Goal: Task Accomplishment & Management: Use online tool/utility

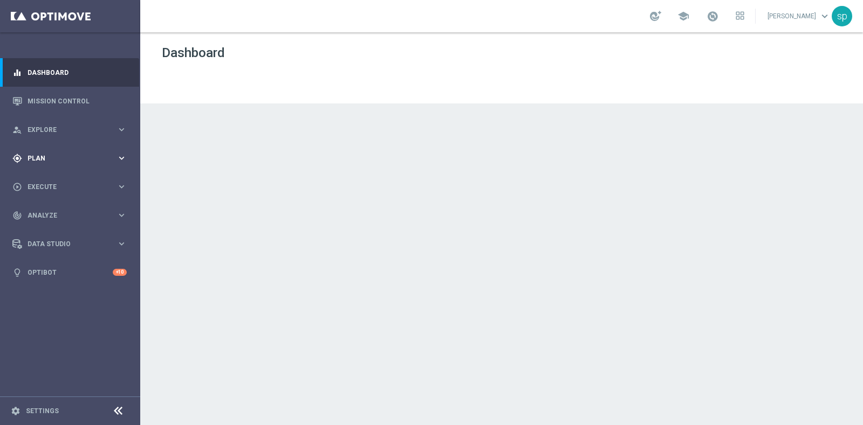
click at [38, 158] on span "Plan" at bounding box center [71, 158] width 89 height 6
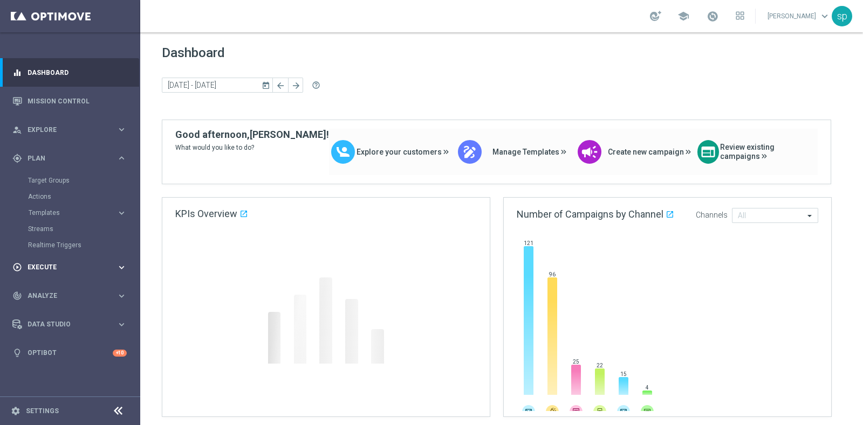
click at [45, 271] on div "play_circle_outline Execute" at bounding box center [64, 268] width 104 height 10
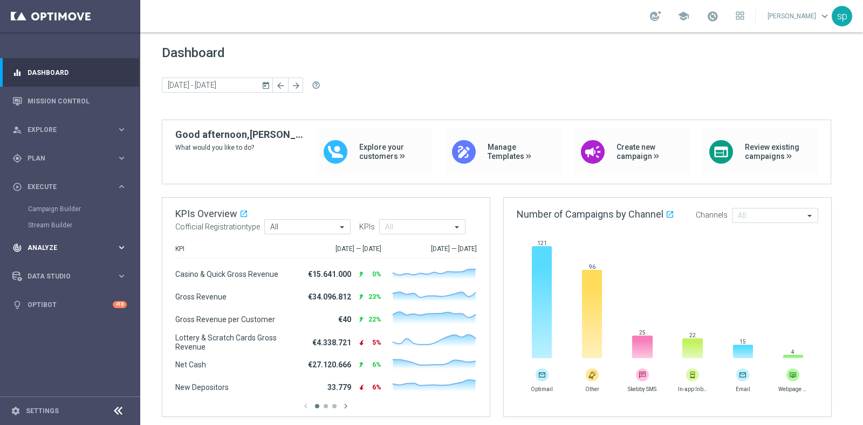
click at [49, 245] on span "Analyze" at bounding box center [71, 248] width 89 height 6
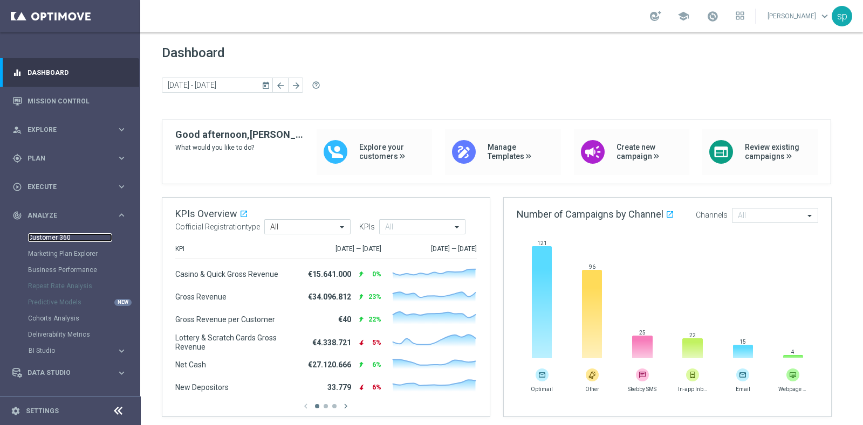
click at [59, 238] on link "Customer 360" at bounding box center [70, 237] width 84 height 9
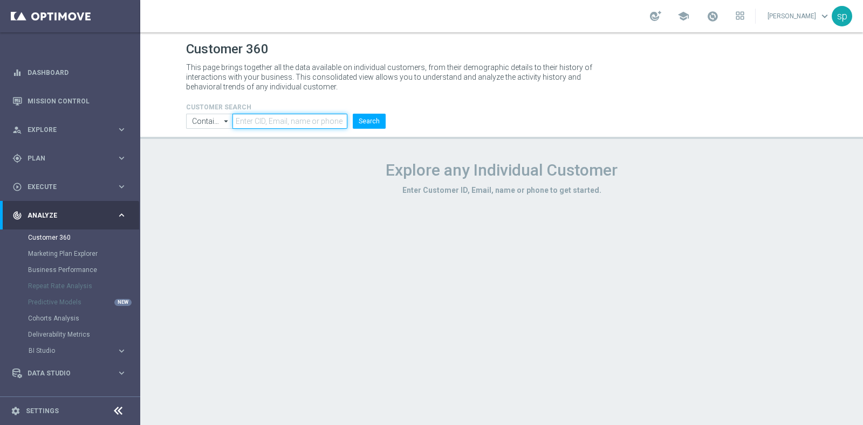
click at [298, 122] on input "text" at bounding box center [289, 121] width 115 height 15
paste input "4123837"
type input "4123837"
click at [374, 122] on button "Search" at bounding box center [369, 121] width 33 height 15
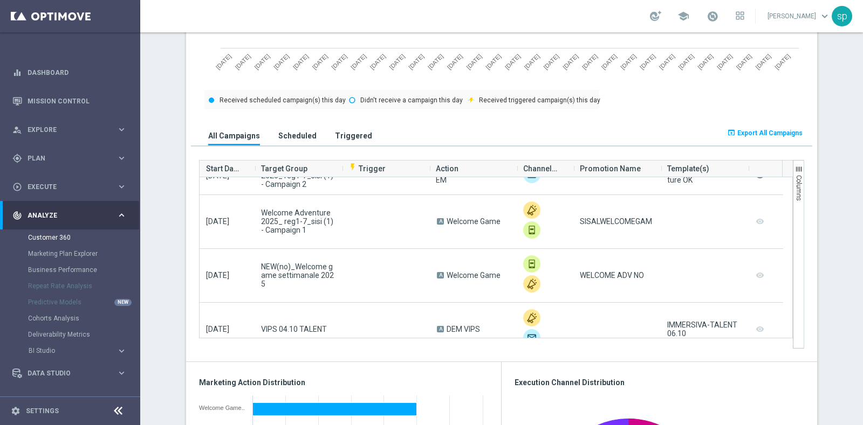
scroll to position [297, 0]
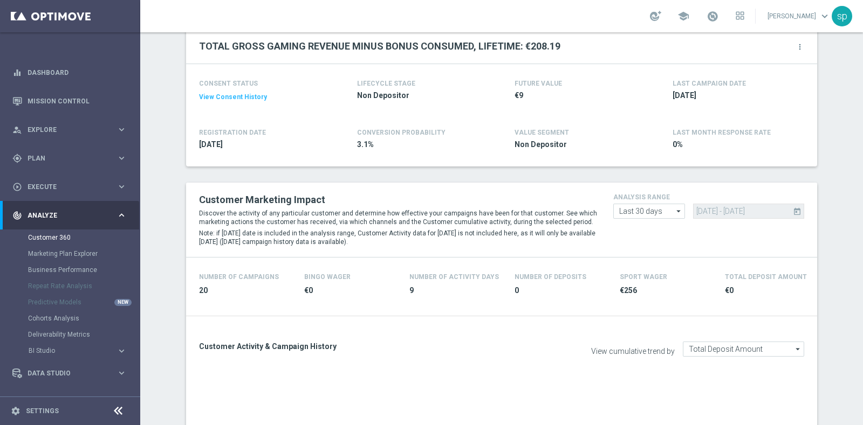
scroll to position [115, 0]
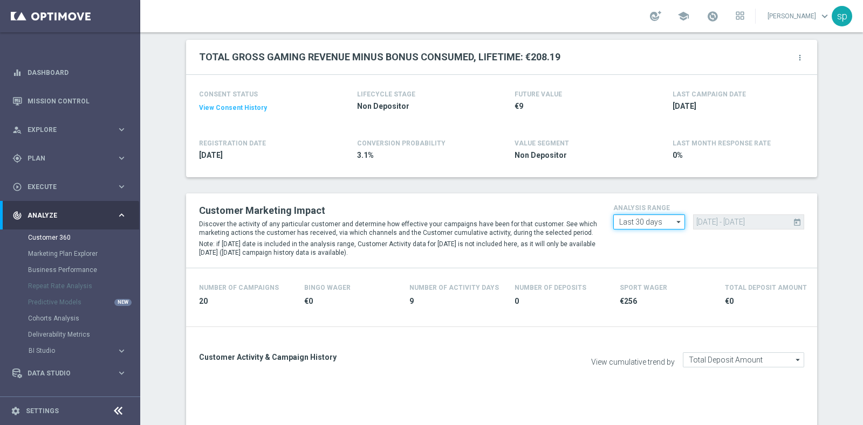
click at [663, 222] on input "Last 30 days" at bounding box center [649, 222] width 72 height 15
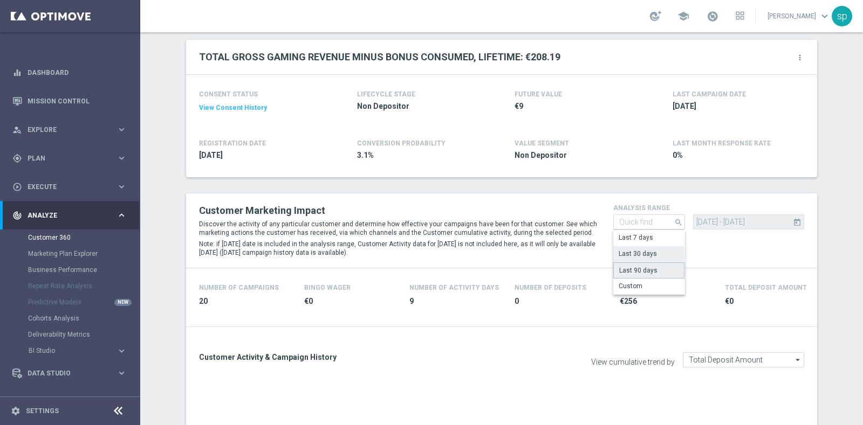
click at [658, 273] on div "Last 90 days" at bounding box center [648, 271] width 71 height 16
type input "Last 90 days"
type input "18 Jul 2025 - 15 Oct 2025"
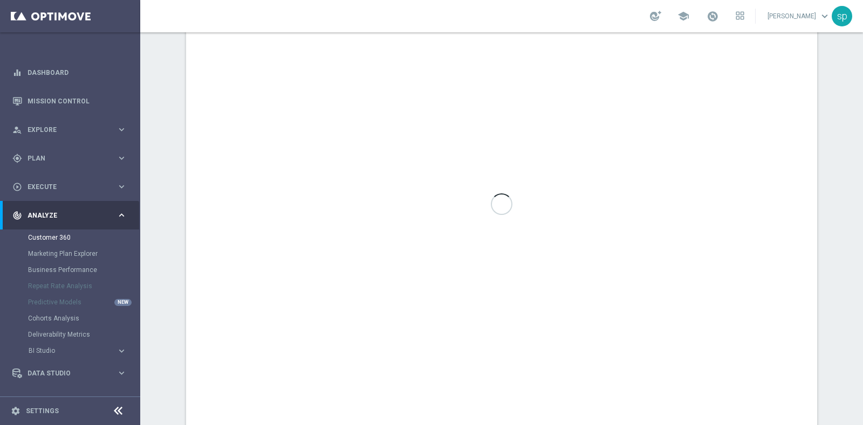
scroll to position [618, 0]
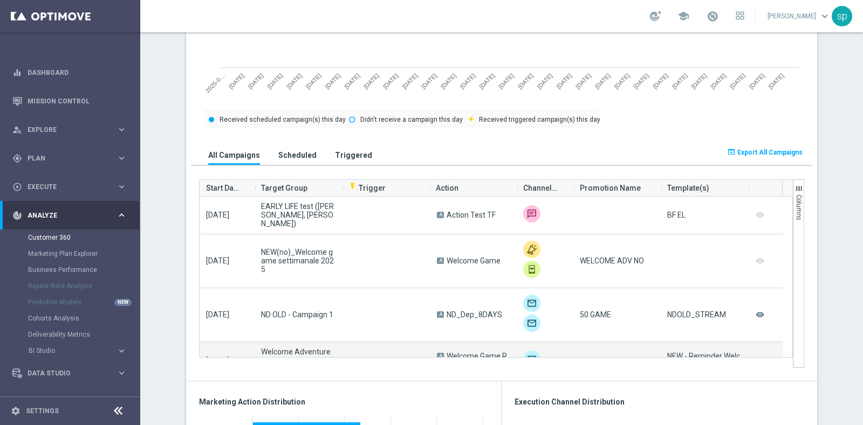
click at [581, 355] on div at bounding box center [616, 360] width 87 height 37
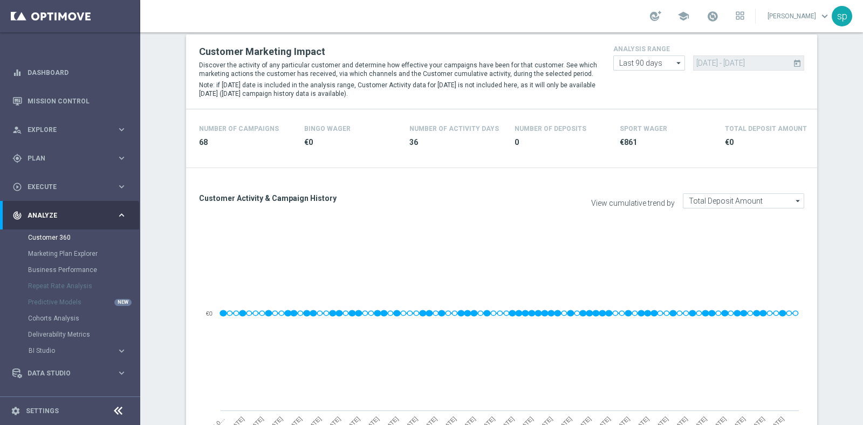
scroll to position [0, 0]
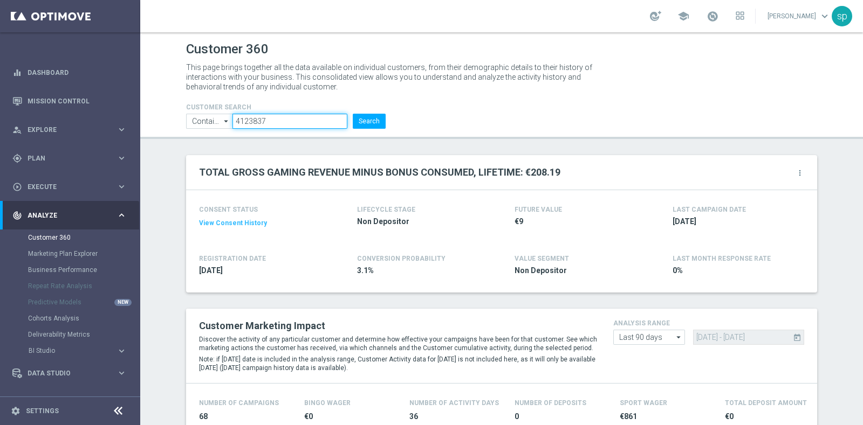
drag, startPoint x: 290, startPoint y: 120, endPoint x: 151, endPoint y: 127, distance: 138.8
click at [151, 127] on header "Customer 360 This page brings together all the data available on individual cus…" at bounding box center [501, 85] width 722 height 107
paste input "3037093"
type input "3037093"
click at [364, 116] on button "Search" at bounding box center [369, 121] width 33 height 15
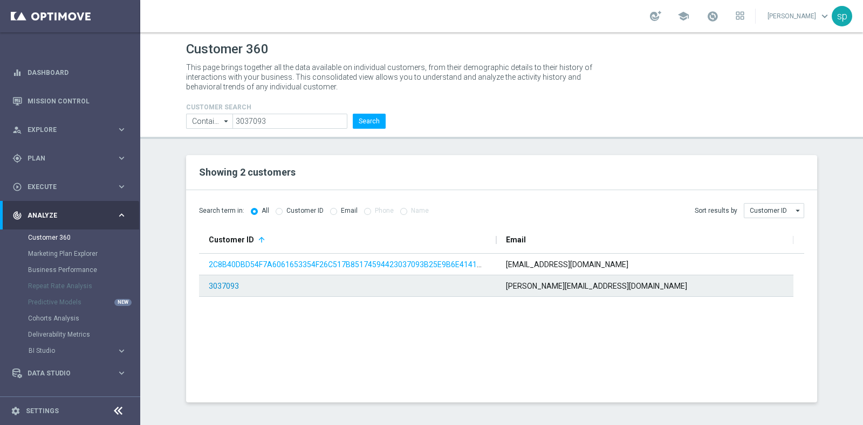
click at [224, 284] on link "3037093" at bounding box center [224, 286] width 30 height 9
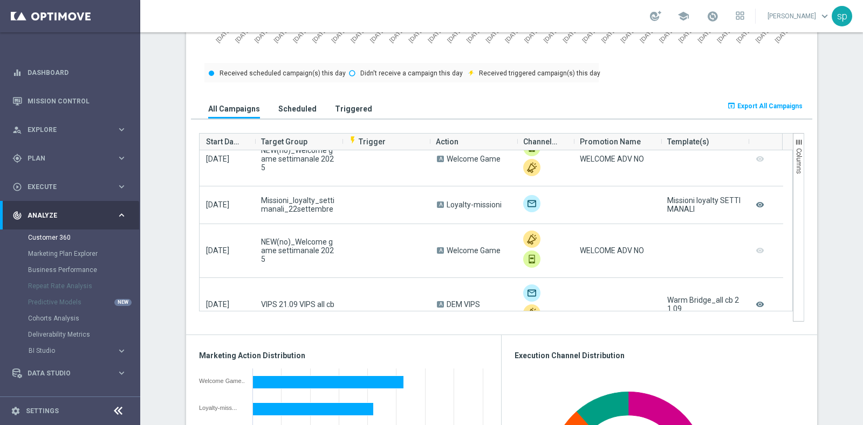
scroll to position [638, 0]
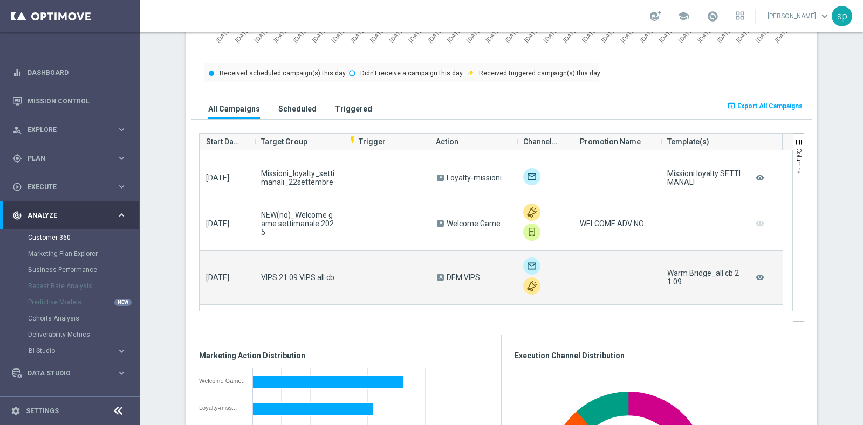
click at [573, 258] on div at bounding box center [616, 277] width 87 height 53
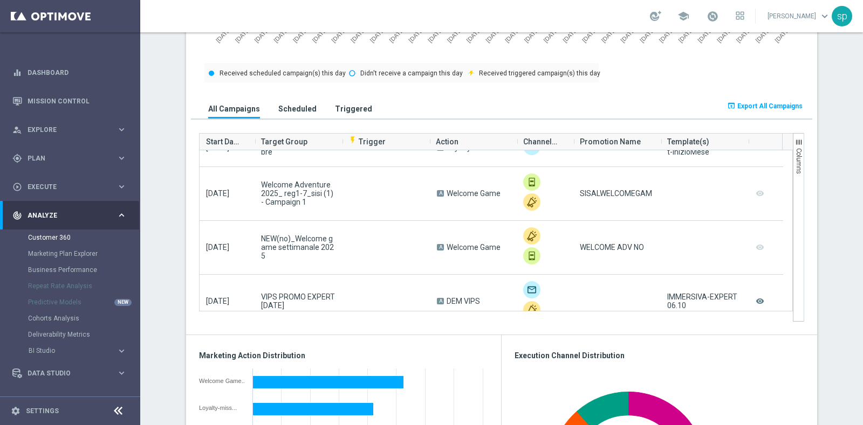
scroll to position [368, 0]
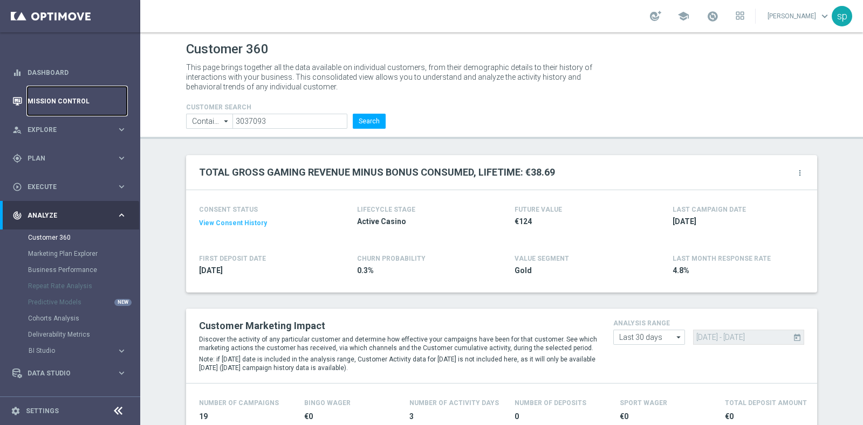
click at [64, 98] on link "Mission Control" at bounding box center [76, 101] width 99 height 29
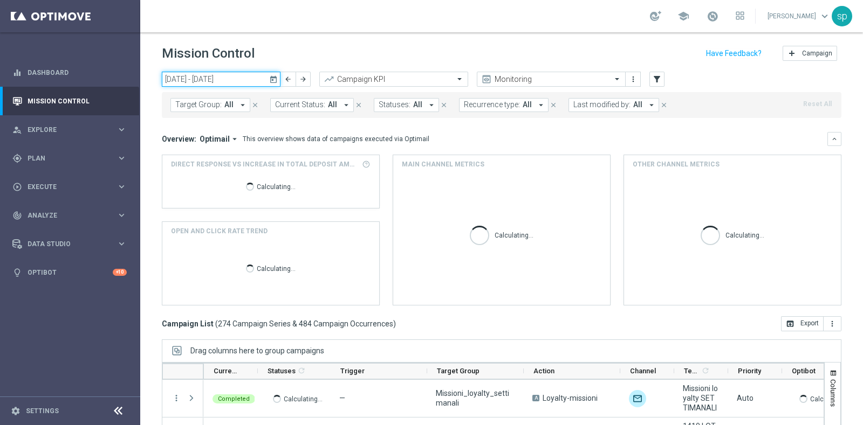
click at [218, 75] on input "13 Oct 2025 - 19 Oct 2025" at bounding box center [221, 79] width 119 height 15
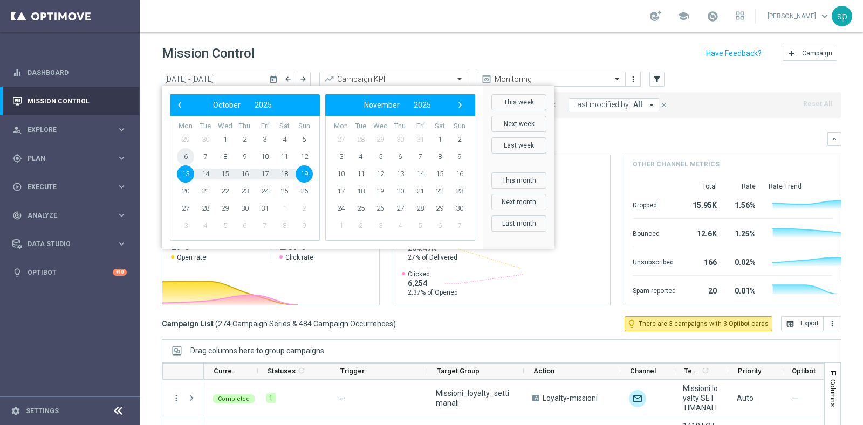
click at [186, 156] on span "6" at bounding box center [185, 156] width 17 height 17
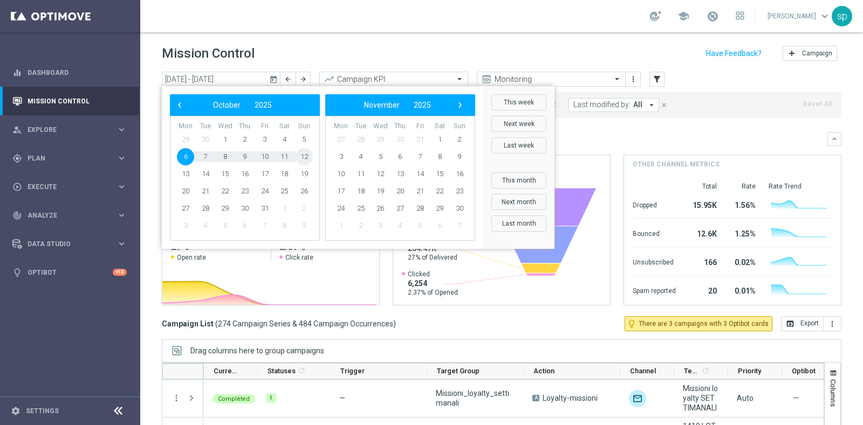
click at [305, 157] on span "12" at bounding box center [303, 156] width 17 height 17
type input "06 Oct 2025 - 12 Oct 2025"
